Goal: Check status: Check status

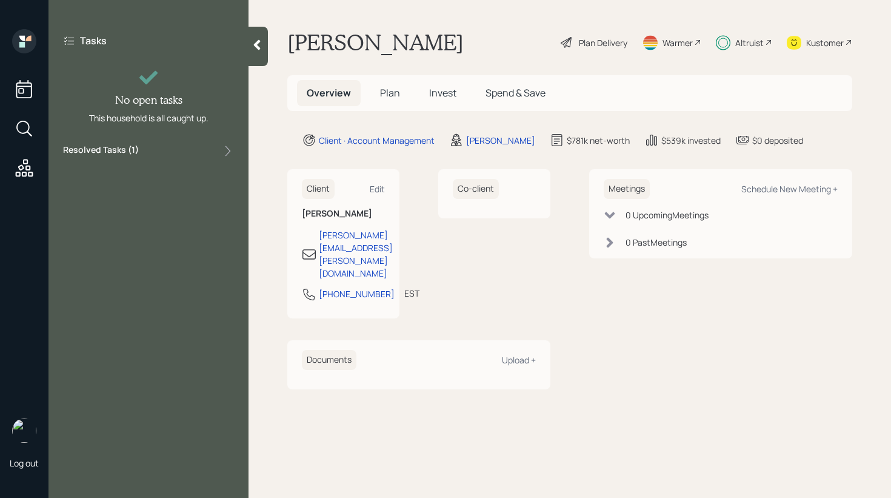
click at [160, 150] on div "Resolved Tasks ( 1 )" at bounding box center [148, 151] width 171 height 15
click at [160, 148] on div "Resolved Tasks ( 1 )" at bounding box center [148, 151] width 171 height 15
